Goal: Download file/media

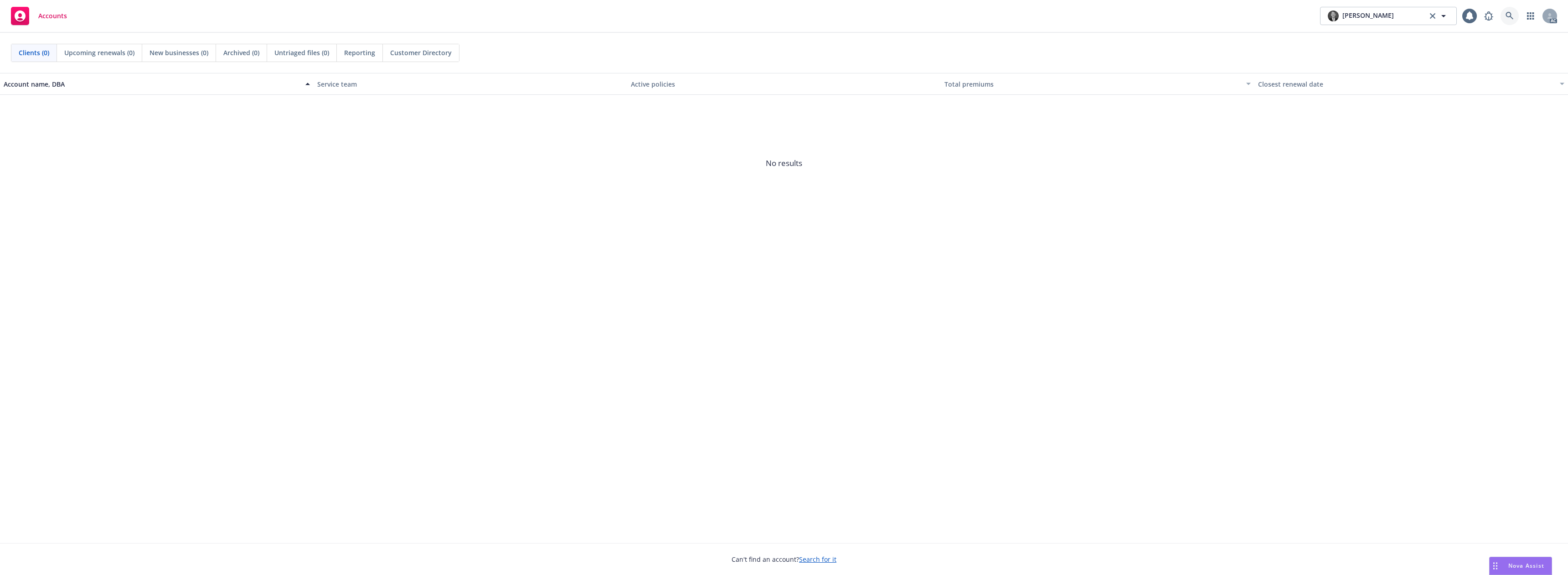
click at [1509, 14] on icon at bounding box center [1509, 16] width 8 height 8
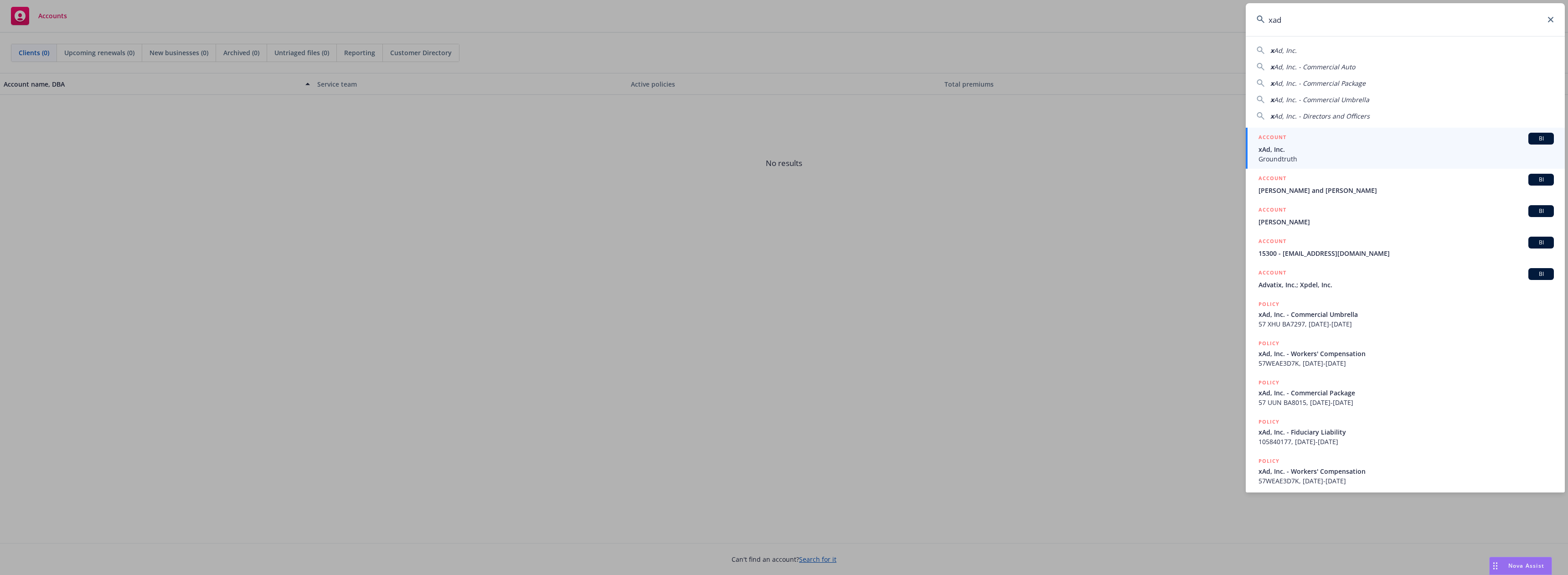
type input "xad"
click at [1312, 142] on div "ACCOUNT BI" at bounding box center [1406, 138] width 295 height 12
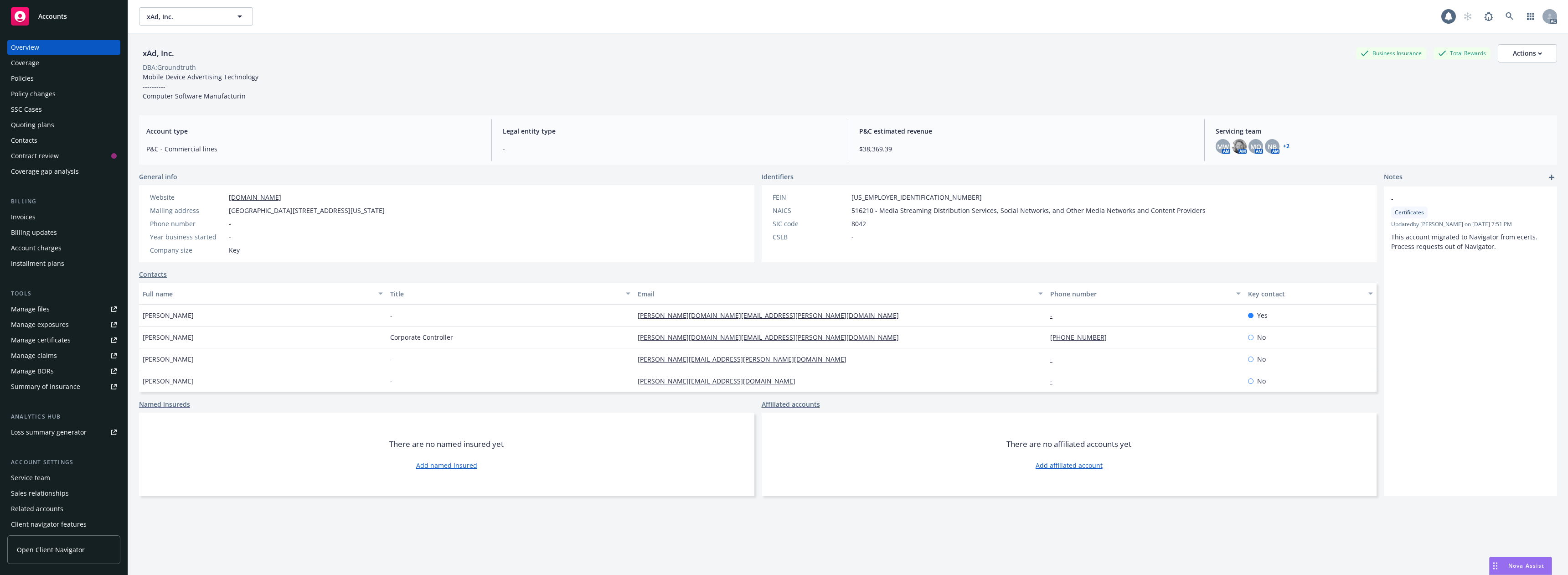
click at [58, 75] on div "Policies" at bounding box center [64, 78] width 106 height 15
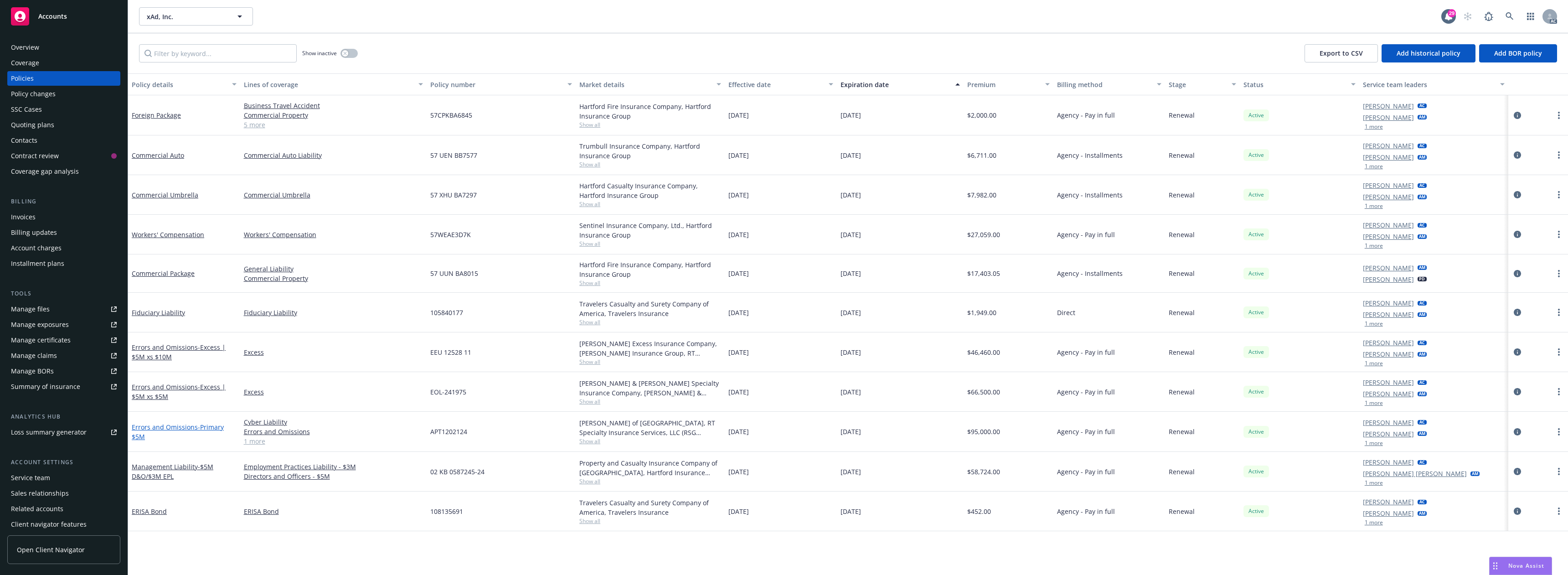
click at [190, 426] on link "Errors and Omissions - Primary $5M" at bounding box center [178, 432] width 92 height 18
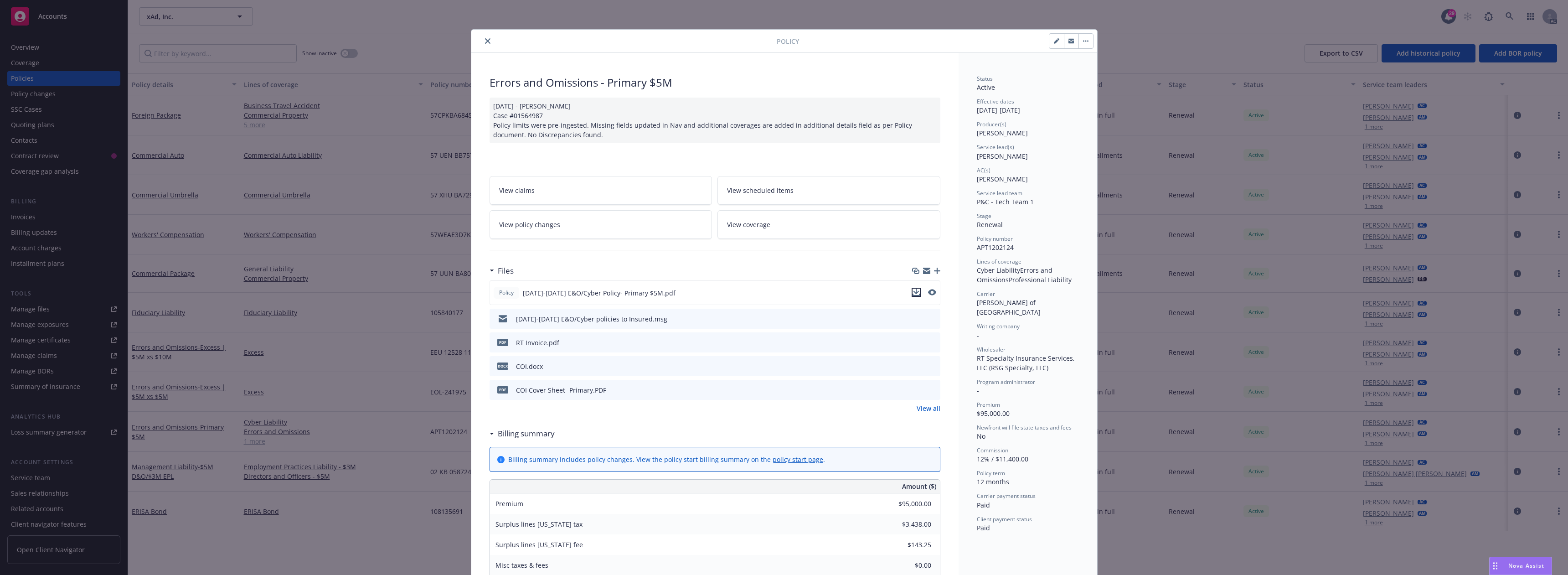
click at [913, 291] on icon "download file" at bounding box center [916, 292] width 7 height 7
